Goal: Transaction & Acquisition: Download file/media

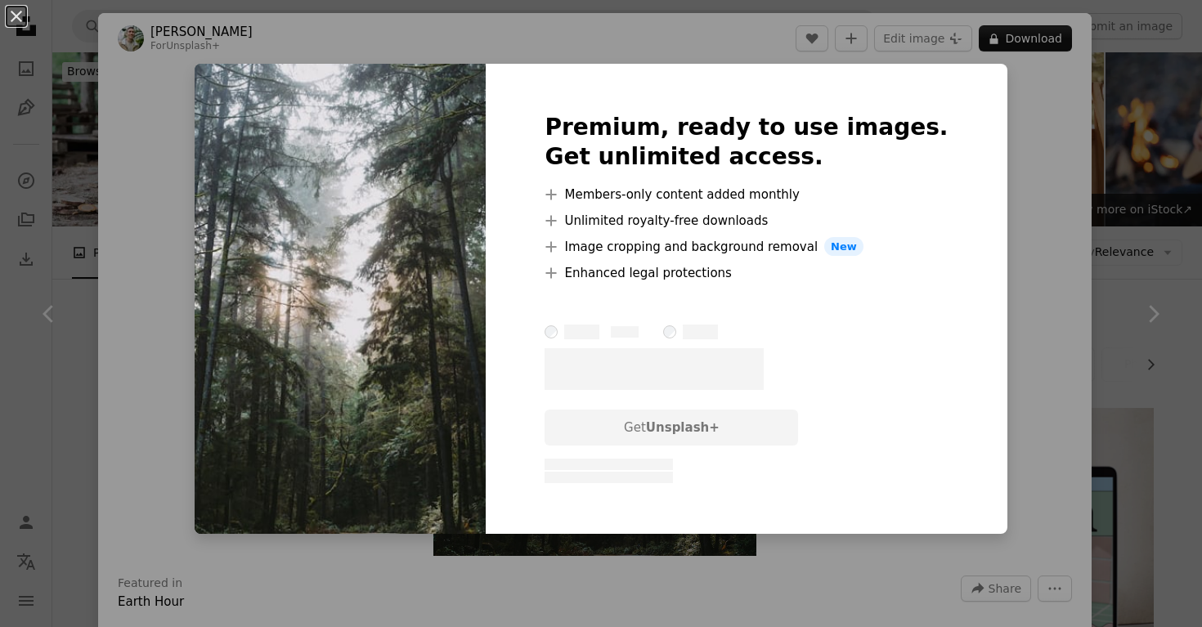
scroll to position [643, 0]
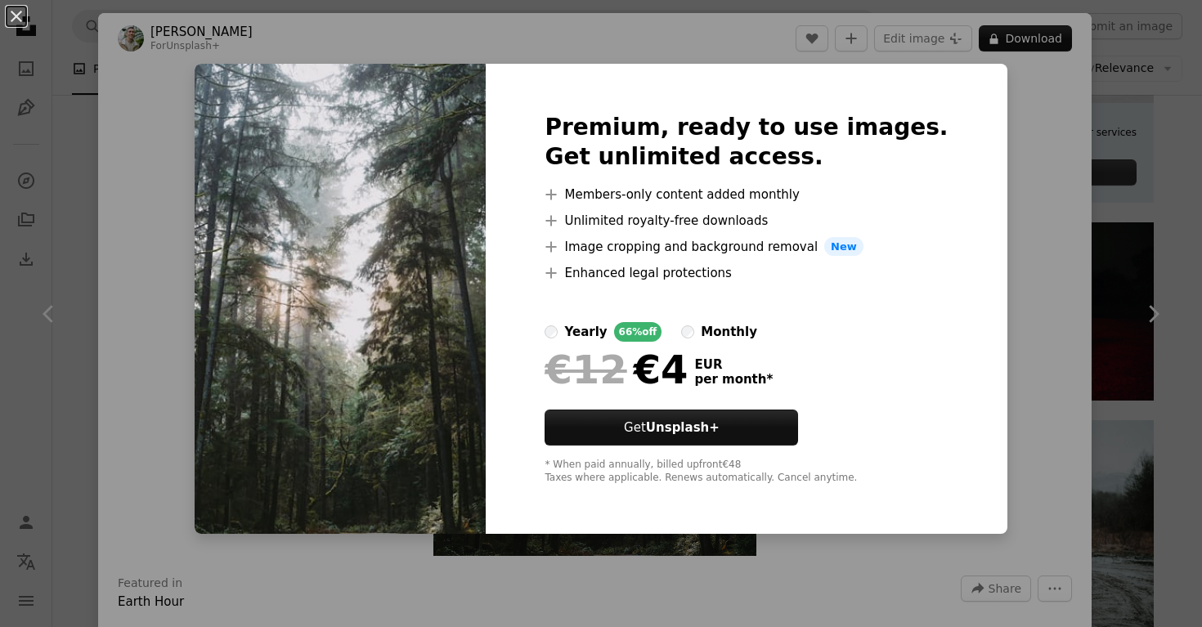
click at [997, 315] on div "An X shape Premium, ready to use images. Get unlimited access. A plus sign Memb…" at bounding box center [601, 313] width 1202 height 627
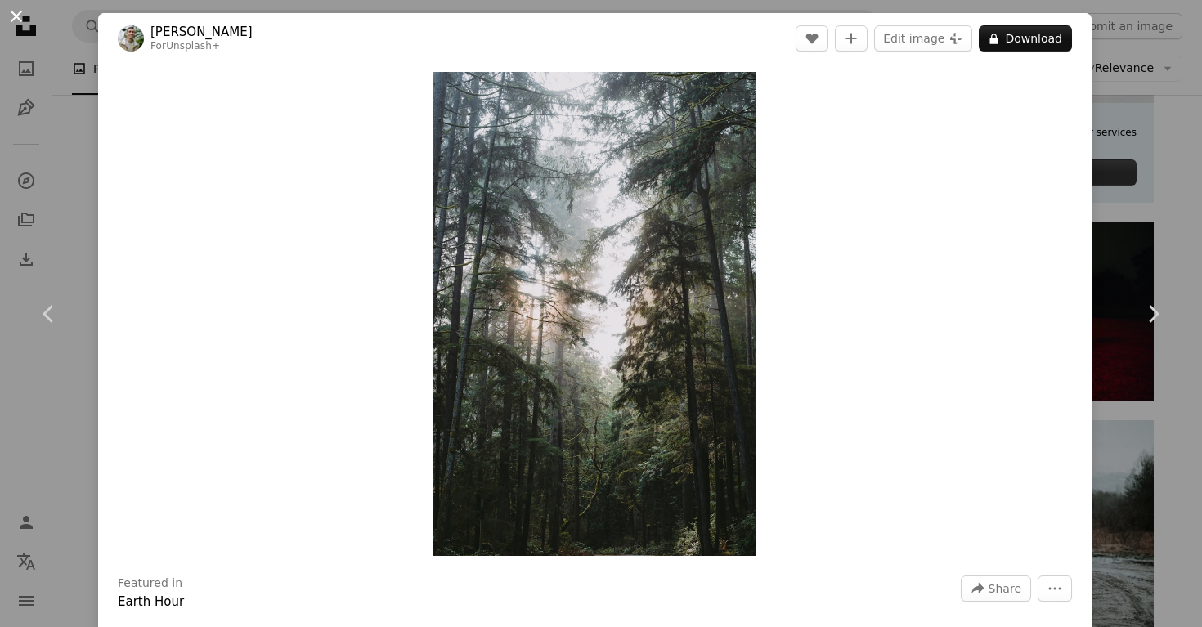
click at [17, 18] on button "An X shape" at bounding box center [17, 17] width 20 height 20
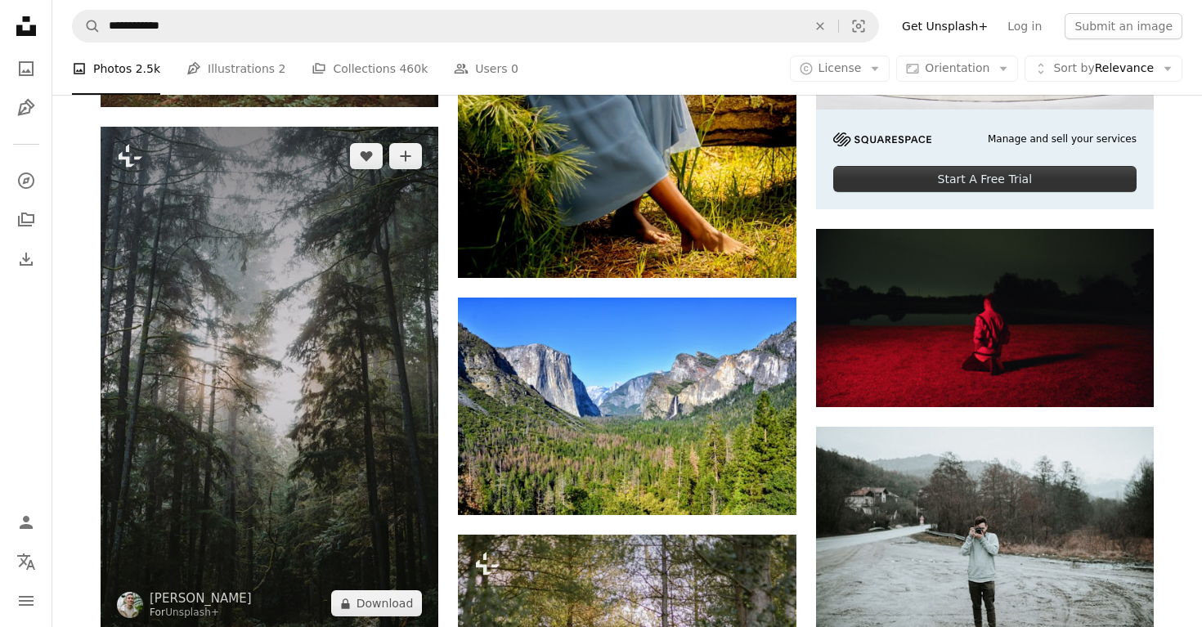
scroll to position [636, 0]
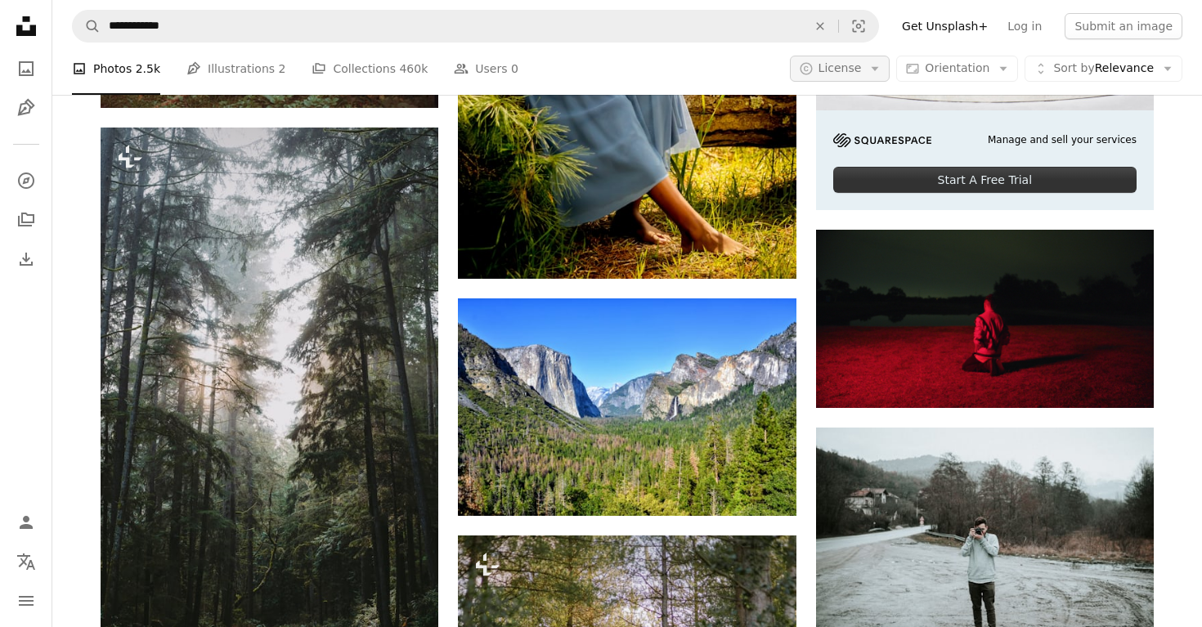
click at [870, 72] on button "A copyright icon © License Arrow down" at bounding box center [840, 69] width 101 height 26
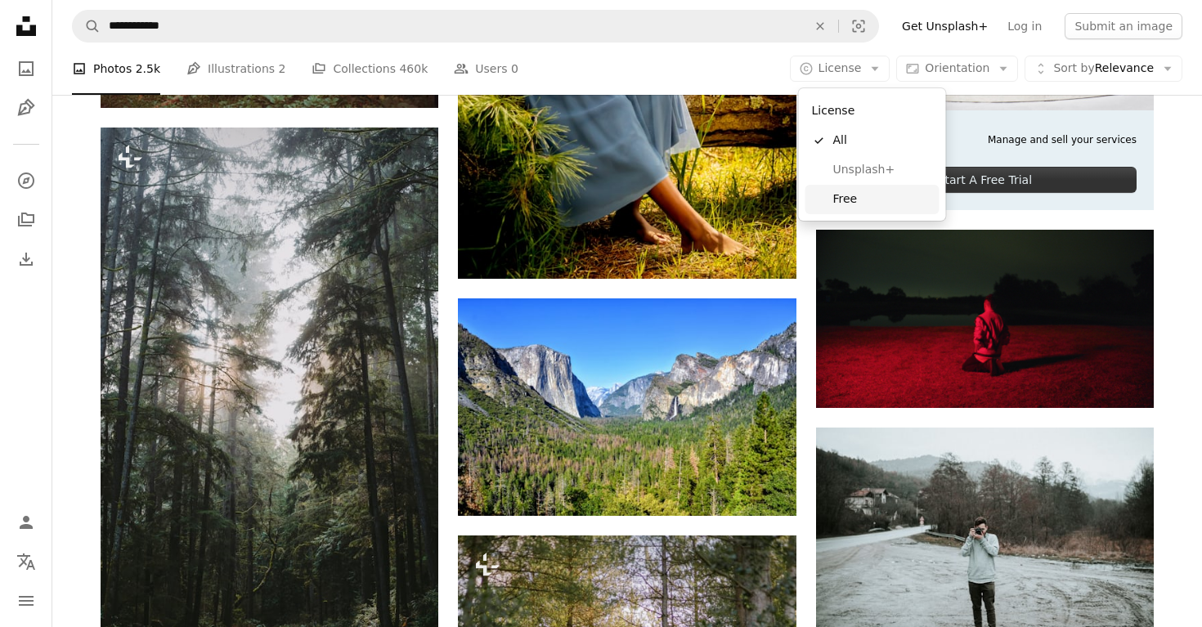
click at [854, 201] on span "Free" at bounding box center [883, 199] width 100 height 16
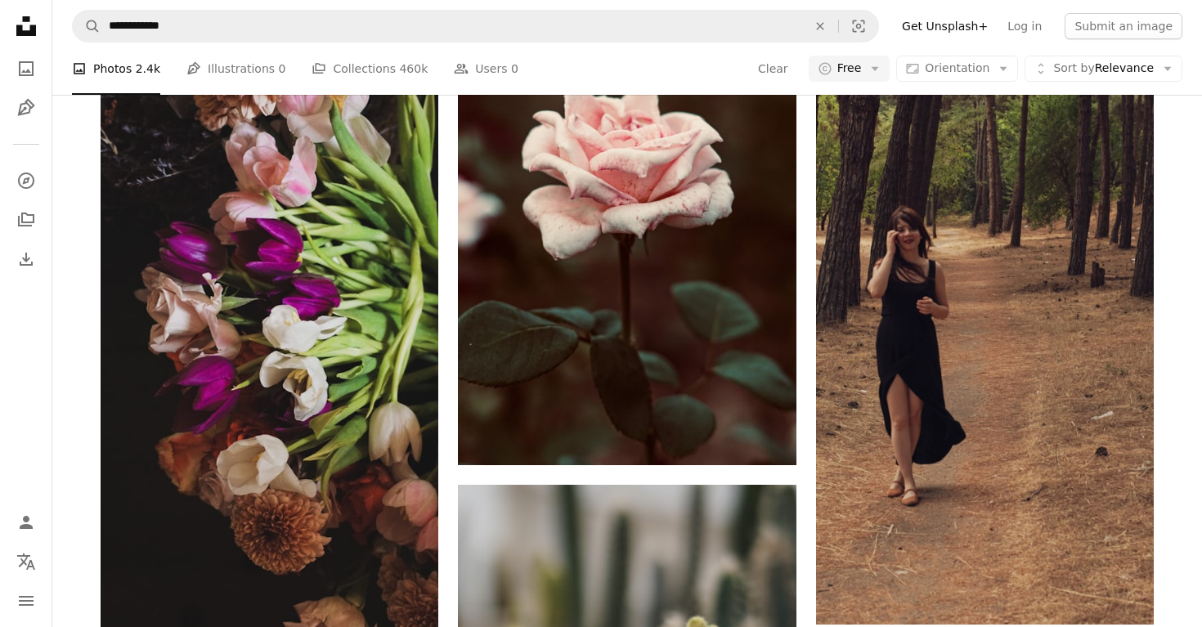
scroll to position [2080, 0]
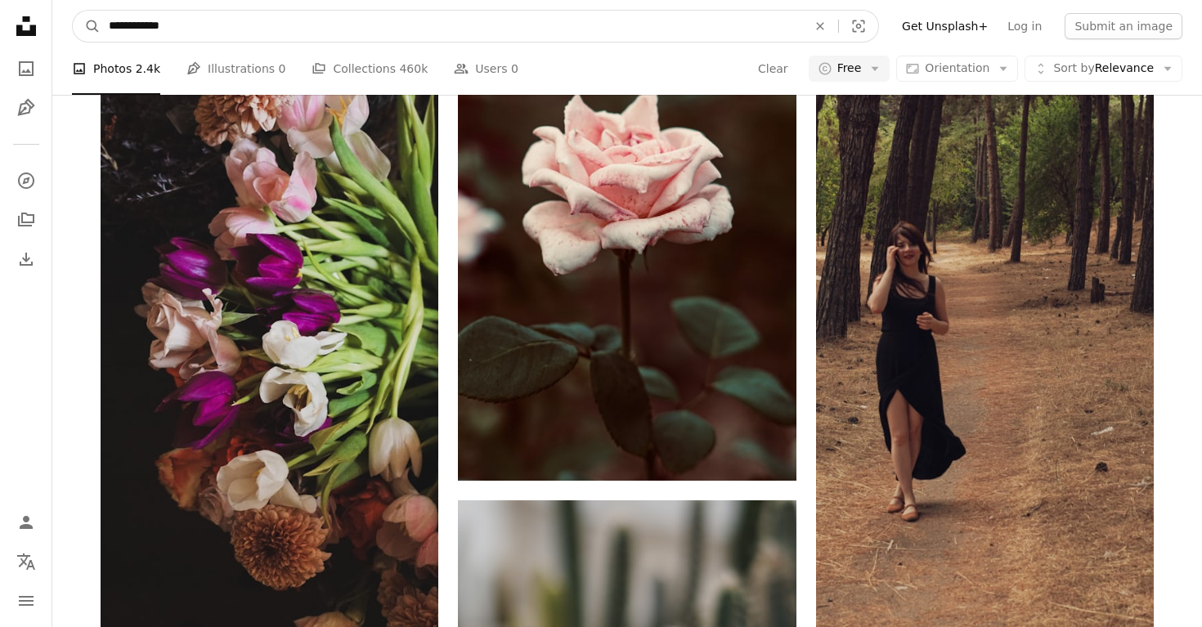
click at [147, 26] on input "**********" at bounding box center [451, 26] width 701 height 31
type input "*****"
click button "A magnifying glass" at bounding box center [87, 26] width 28 height 31
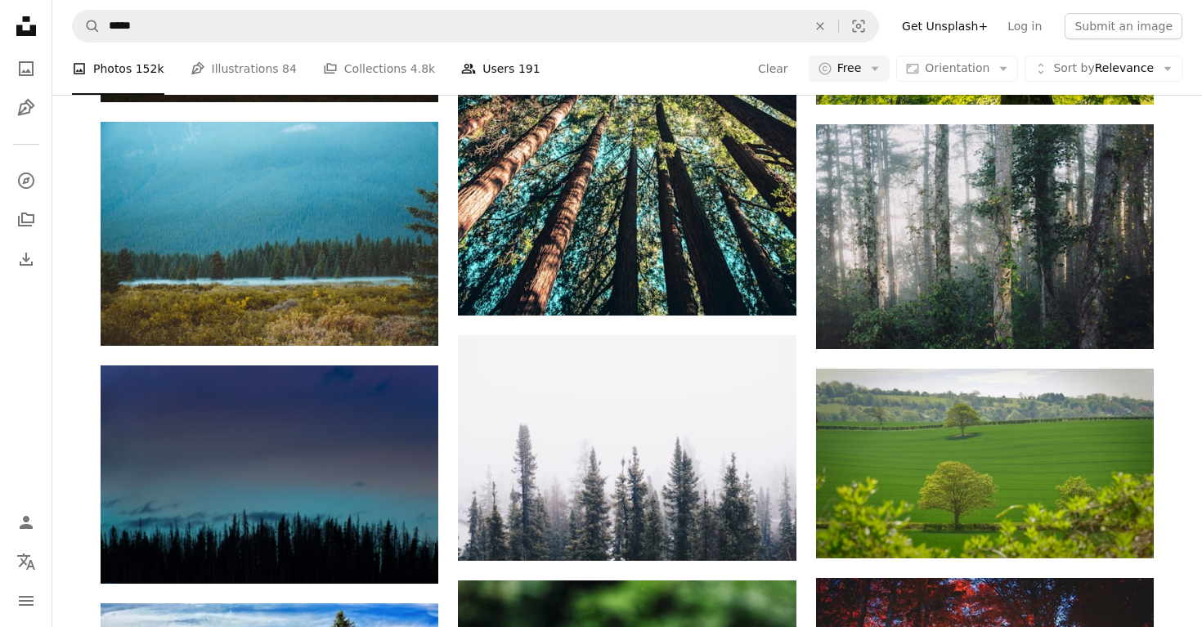
scroll to position [1621, 0]
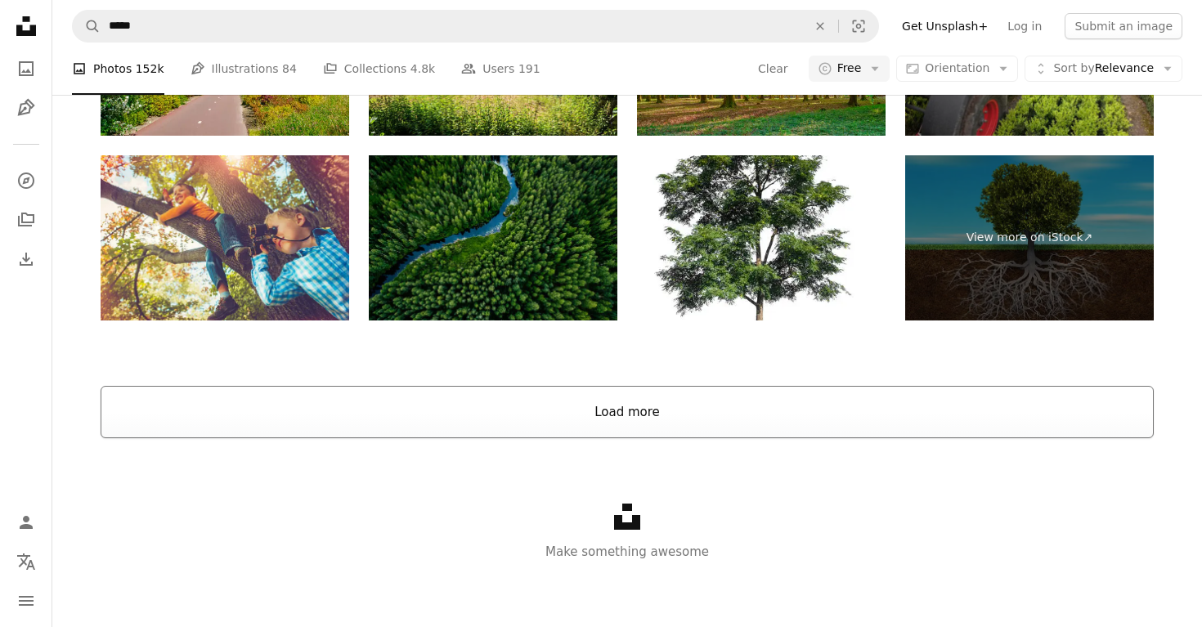
click at [622, 409] on button "Load more" at bounding box center [627, 412] width 1053 height 52
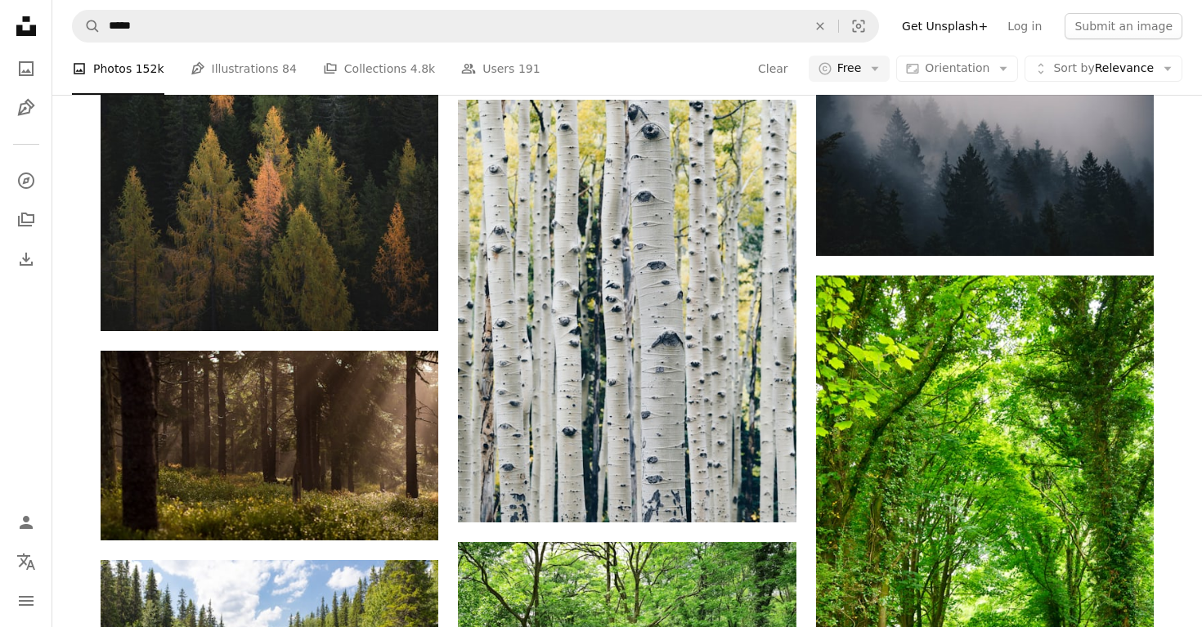
scroll to position [4969, 0]
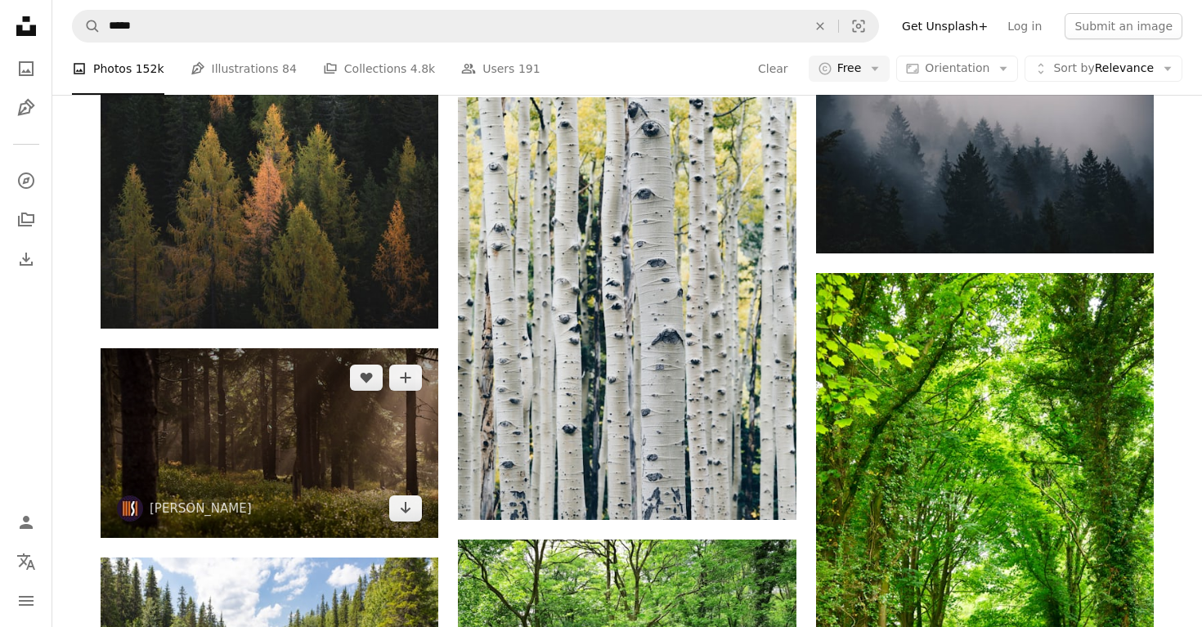
click at [286, 433] on img at bounding box center [270, 443] width 338 height 190
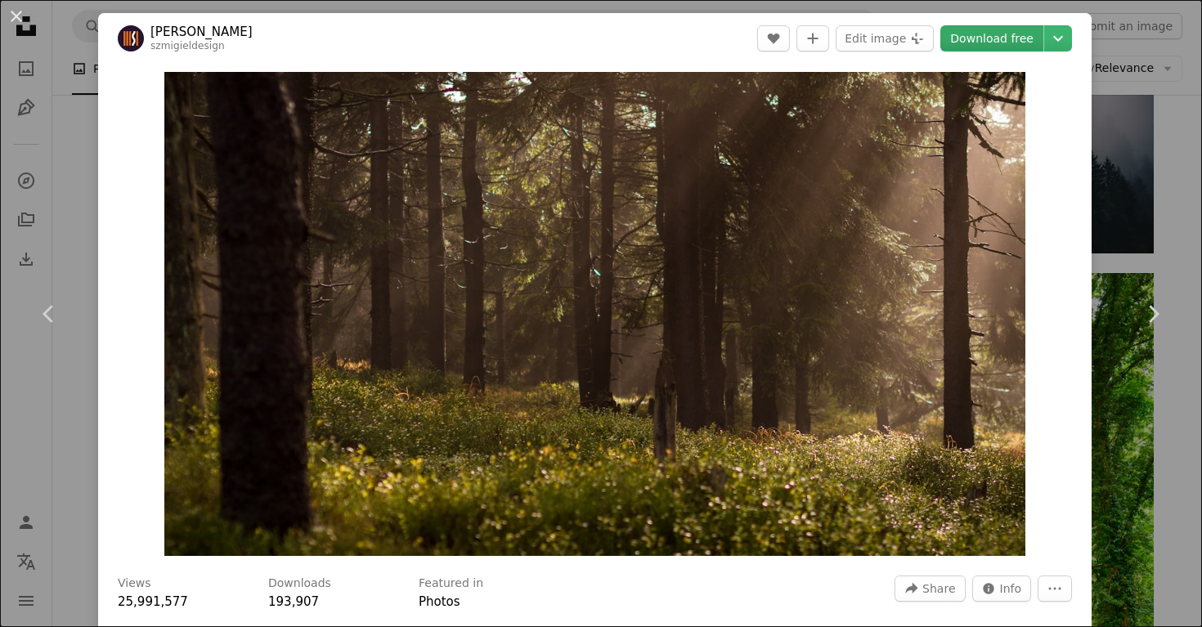
click at [995, 39] on link "Download free" at bounding box center [991, 38] width 103 height 26
